Goal: Obtain resource: Obtain resource

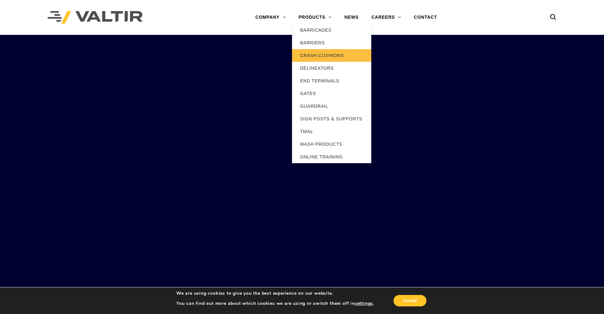
click at [318, 58] on link "CRASH CUSHIONS" at bounding box center [331, 55] width 79 height 13
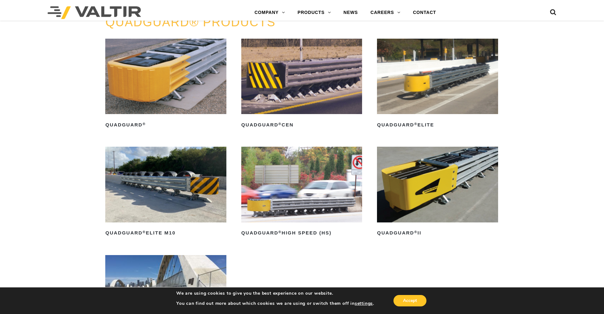
scroll to position [444, 0]
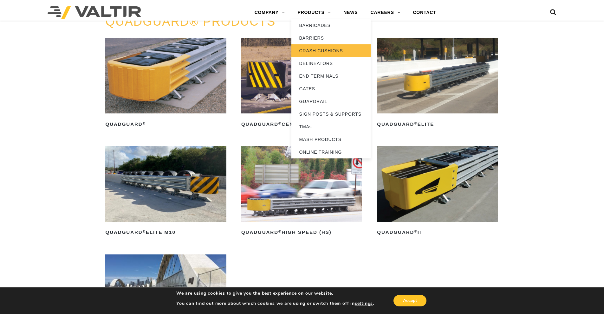
click at [325, 53] on link "CRASH CUSHIONS" at bounding box center [330, 50] width 79 height 13
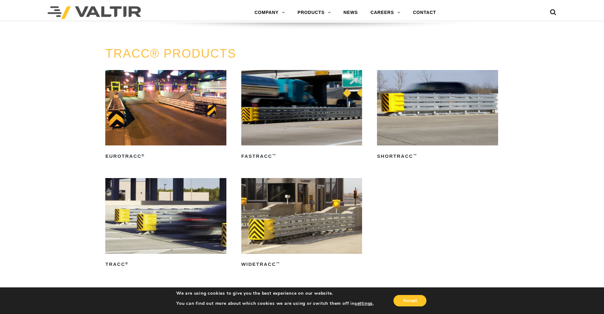
scroll to position [1077, 0]
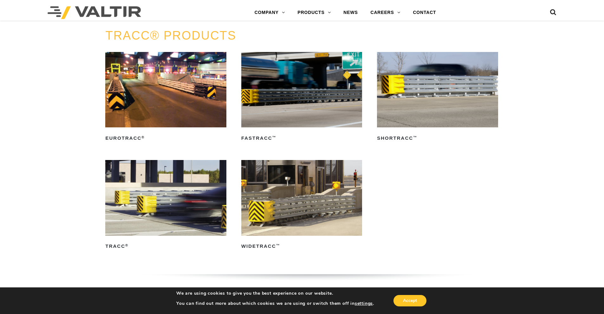
click at [153, 207] on img at bounding box center [165, 197] width 121 height 75
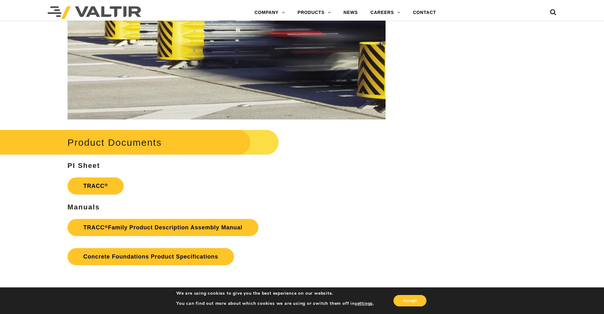
scroll to position [951, 0]
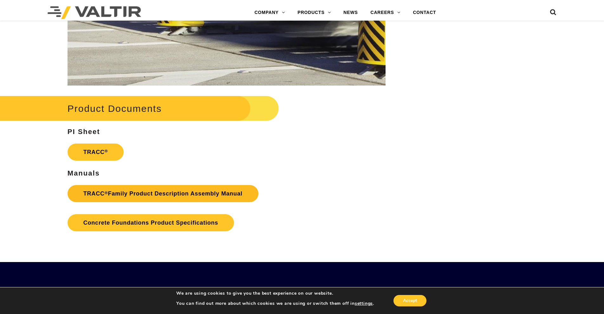
click at [168, 196] on link "TRACC ® Family Product Description Assembly Manual" at bounding box center [162, 193] width 191 height 17
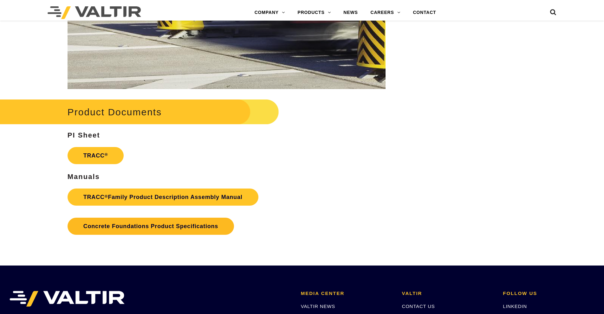
scroll to position [951, 0]
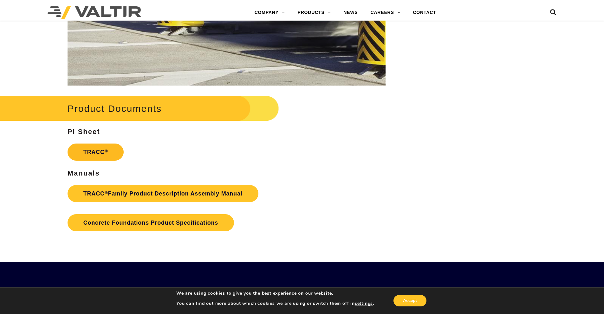
click at [92, 154] on link "TRACC ®" at bounding box center [95, 152] width 56 height 17
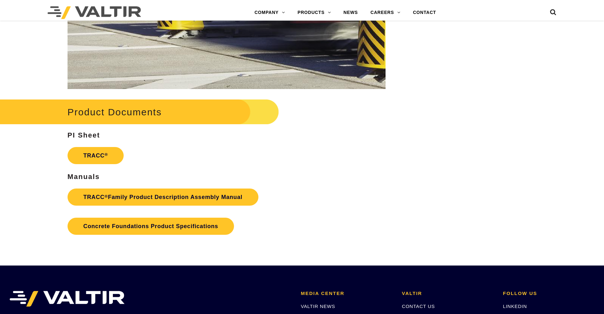
scroll to position [951, 0]
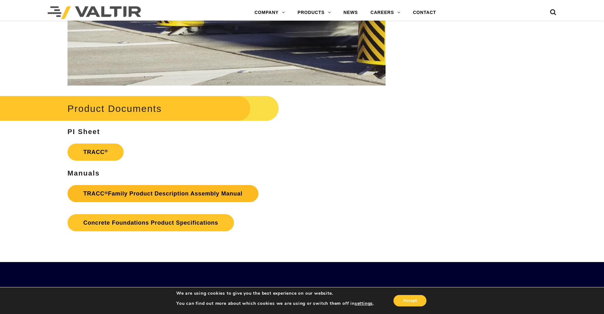
click at [151, 195] on link "TRACC ® Family Product Description Assembly Manual" at bounding box center [162, 193] width 191 height 17
